Goal: Use online tool/utility: Utilize a website feature to perform a specific function

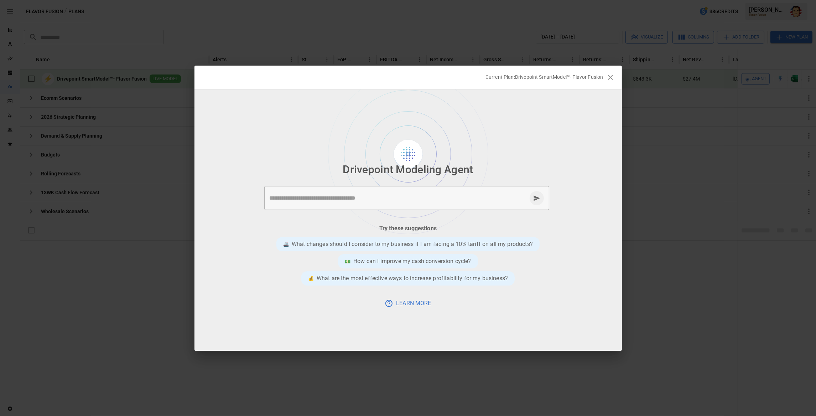
click at [345, 76] on div "Current Plan: Drivepoint SmartModel™- Flavor Fusion" at bounding box center [401, 76] width 405 height 7
click at [343, 200] on textarea at bounding box center [398, 198] width 257 height 8
click at [317, 142] on div at bounding box center [407, 219] width 427 height 261
click at [292, 134] on div at bounding box center [407, 219] width 427 height 261
click at [327, 217] on ul "Try these suggestions 🚢 What changes should I consider to my business if I am f…" at bounding box center [407, 264] width 427 height 97
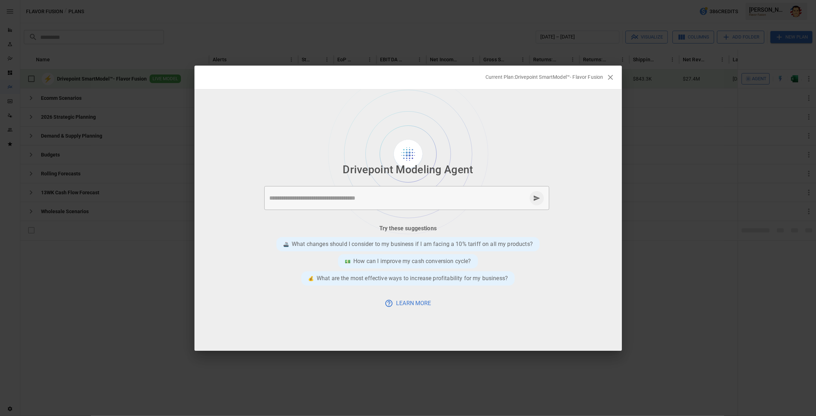
click at [311, 177] on li "Drivepoint Modeling Agent" at bounding box center [407, 170] width 427 height 22
click at [341, 199] on textarea at bounding box center [398, 198] width 257 height 8
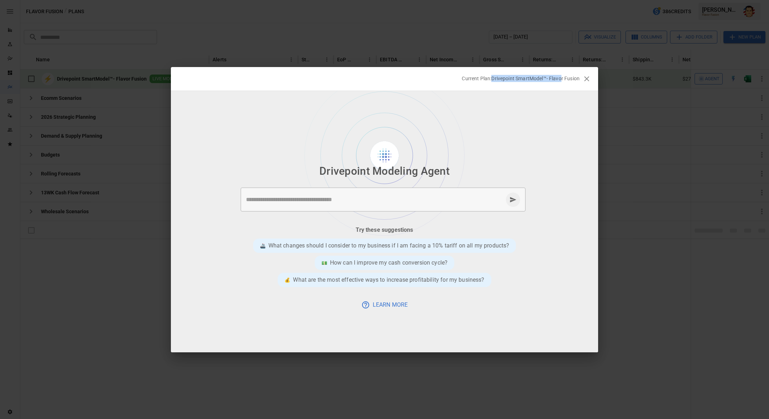
drag, startPoint x: 492, startPoint y: 79, endPoint x: 560, endPoint y: 79, distance: 68.7
click at [560, 79] on p "Current Plan: Drivepoint SmartModel™- Flavor Fusion" at bounding box center [521, 78] width 118 height 7
click at [560, 80] on p "Current Plan: Drivepoint SmartModel™- Flavor Fusion" at bounding box center [521, 78] width 118 height 7
click at [497, 116] on div at bounding box center [384, 221] width 427 height 261
click at [343, 200] on textarea at bounding box center [374, 199] width 257 height 8
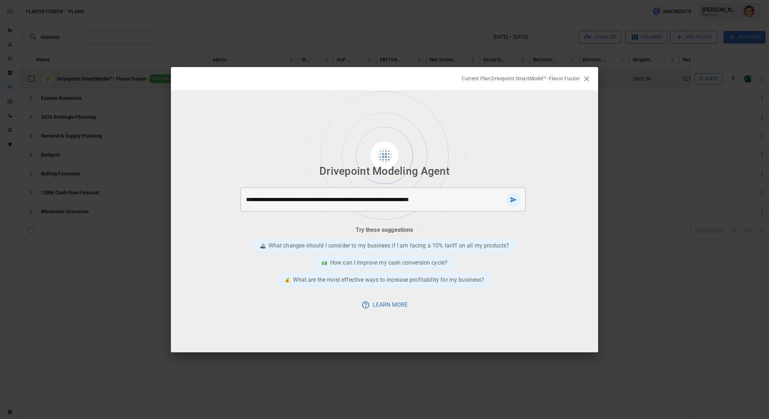
type textarea "**********"
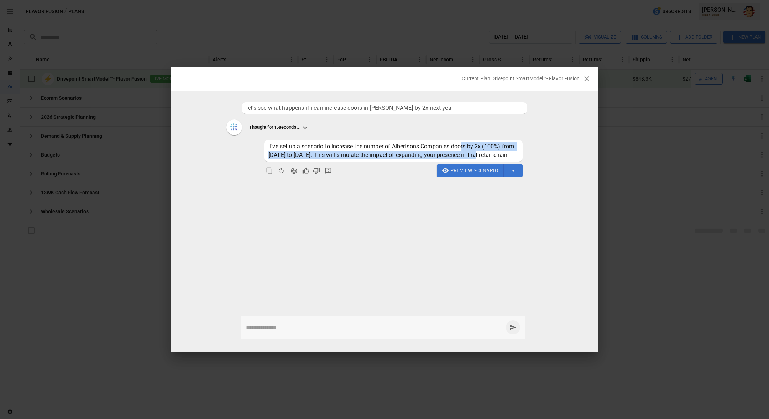
drag, startPoint x: 462, startPoint y: 147, endPoint x: 481, endPoint y: 155, distance: 19.6
click at [481, 155] on span "I've set up a scenario to increase the number of Albertsons Companies doors by …" at bounding box center [392, 150] width 247 height 15
drag, startPoint x: 279, startPoint y: 156, endPoint x: 344, endPoint y: 156, distance: 65.2
click at [344, 156] on span "I've set up a scenario to increase the number of Albertsons Companies doors by …" at bounding box center [392, 150] width 247 height 15
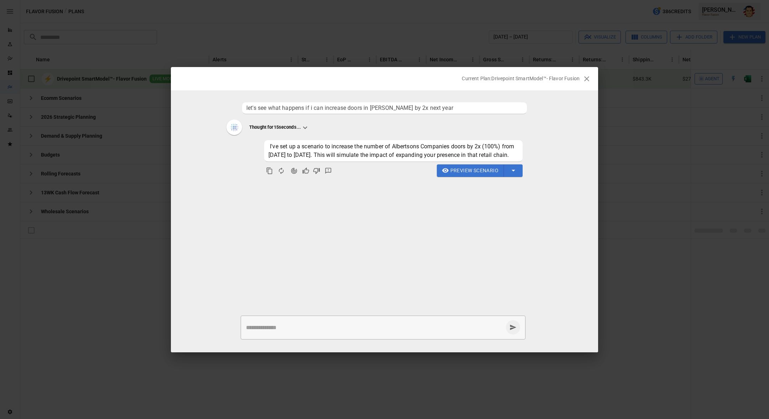
click at [353, 157] on span "I've set up a scenario to increase the number of Albertsons Companies doors by …" at bounding box center [392, 150] width 247 height 15
click at [291, 174] on icon "Agent Changes Data" at bounding box center [294, 170] width 7 height 7
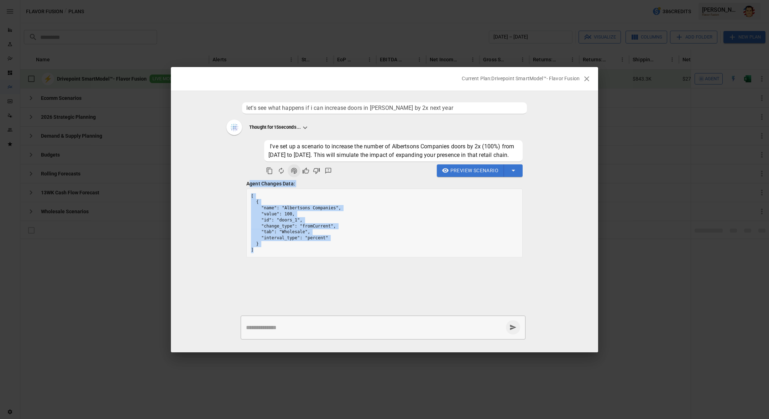
drag, startPoint x: 262, startPoint y: 261, endPoint x: 249, endPoint y: 196, distance: 66.4
click at [249, 195] on div "Agent Changes Data: [ { "name": "Albertsons Companies", "value": 100, "id": "do…" at bounding box center [384, 219] width 276 height 78
click at [281, 222] on pre "[ { "name": "Albertsons Companies", "value": 100, "id": "doors_1", "change_type…" at bounding box center [385, 223] width 276 height 68
drag, startPoint x: 258, startPoint y: 259, endPoint x: 253, endPoint y: 216, distance: 43.4
click at [253, 216] on pre "[ { "name": "Albertsons Companies", "value": 100, "id": "doors_1", "change_type…" at bounding box center [385, 223] width 276 height 68
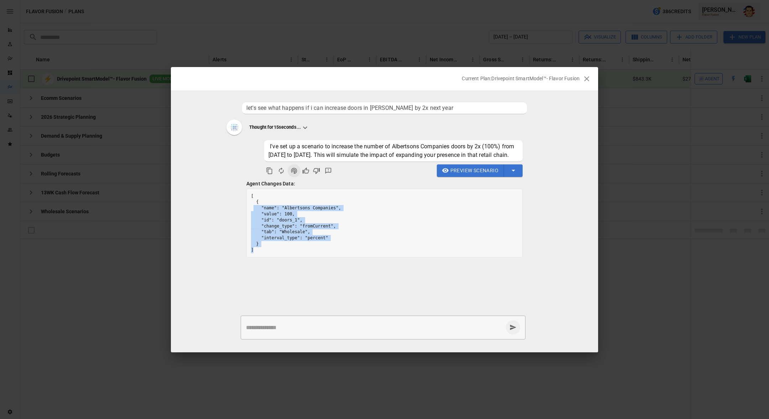
click at [253, 214] on pre "[ { "name": "Albertsons Companies", "value": 100, "id": "doors_1", "change_type…" at bounding box center [385, 223] width 276 height 68
click at [471, 175] on span "Preview Scenario" at bounding box center [475, 170] width 48 height 9
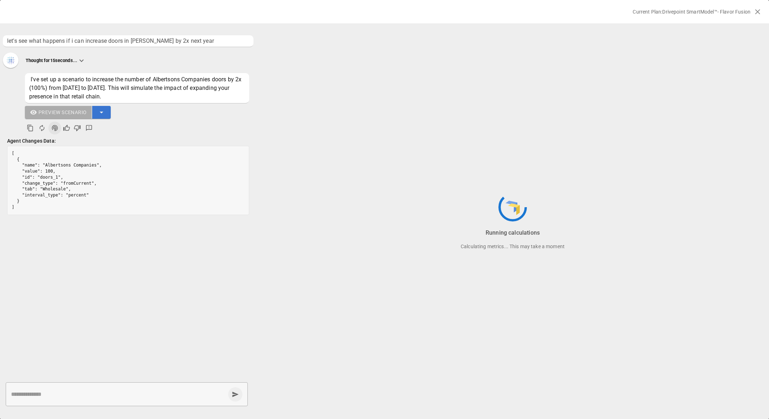
click at [135, 262] on ul "let's see what happens if i can increase doors in [PERSON_NAME] by 2x next year…" at bounding box center [128, 201] width 256 height 338
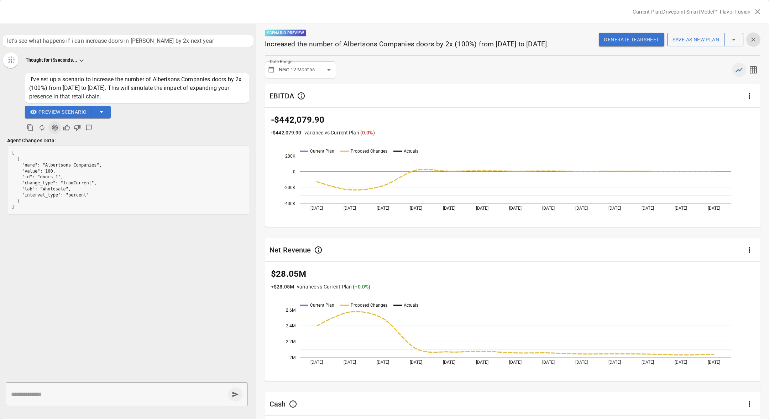
click at [427, 78] on div "**********" at bounding box center [513, 69] width 496 height 17
